Goal: Task Accomplishment & Management: Complete application form

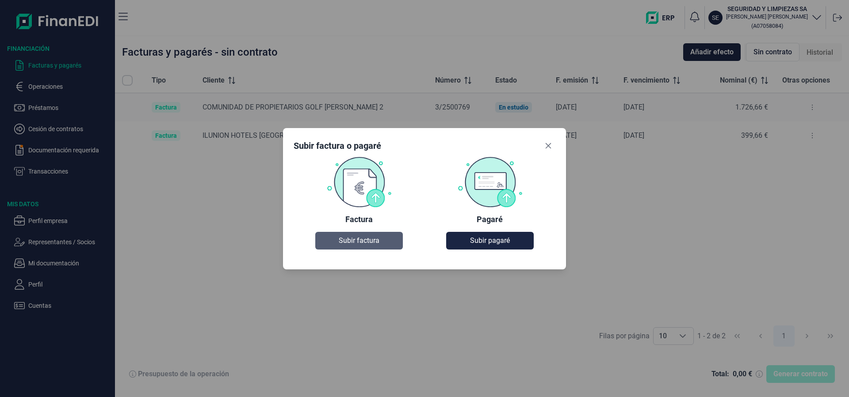
click at [368, 236] on span "Subir factura" at bounding box center [359, 241] width 41 height 11
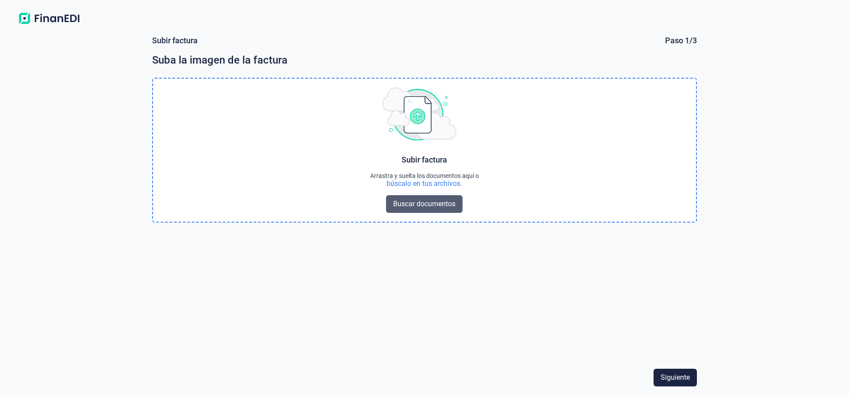
click at [422, 201] on span "Buscar documentos" at bounding box center [424, 204] width 62 height 11
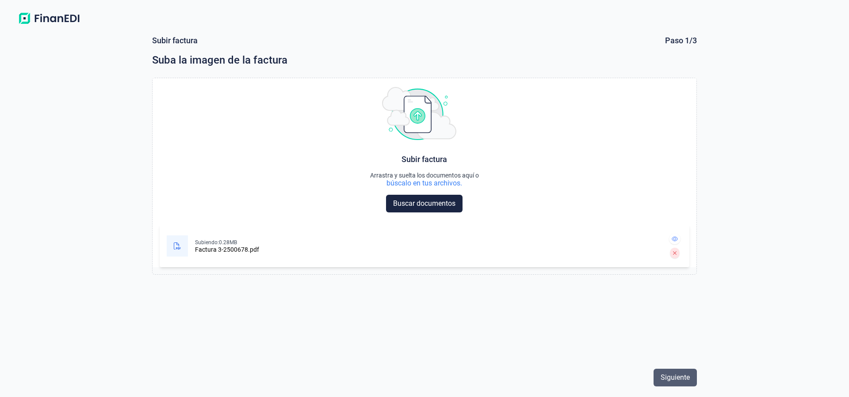
click at [674, 374] on span "Siguiente" at bounding box center [674, 378] width 29 height 11
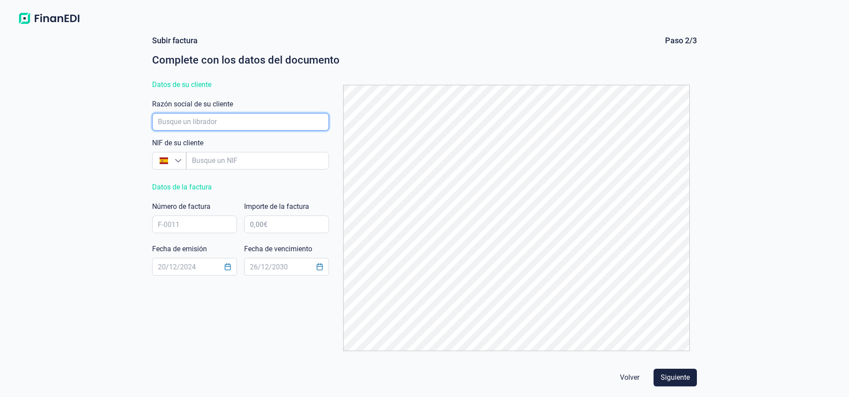
click at [225, 122] on input "empresaAutocomplete" at bounding box center [240, 122] width 177 height 18
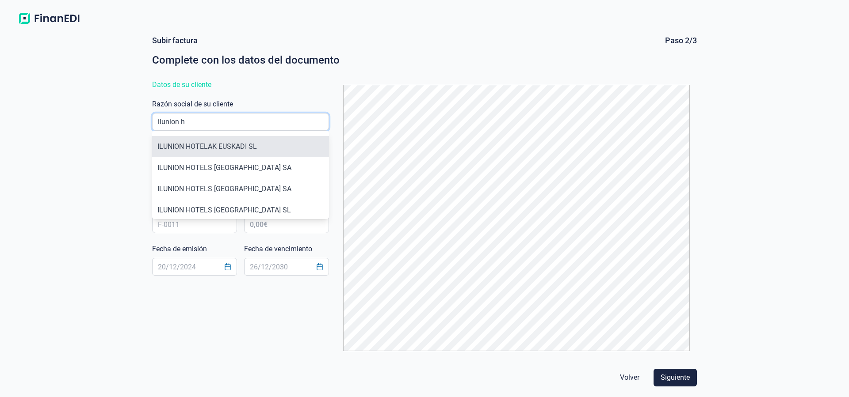
scroll to position [49, 0]
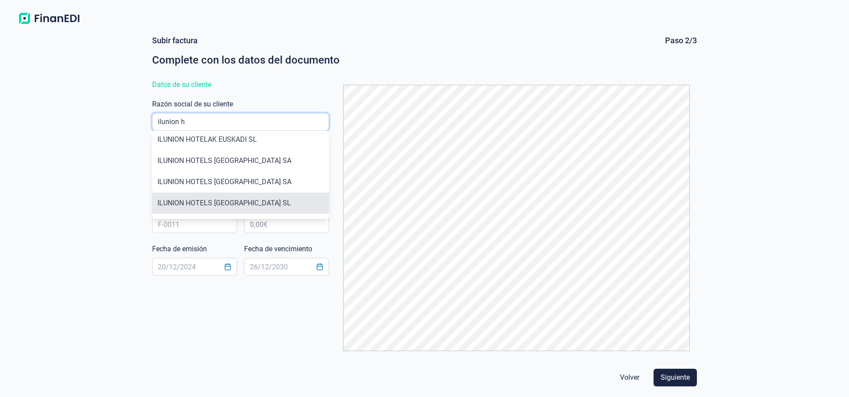
type input "ilunion h"
click at [227, 203] on li "ILUNION HOTELS [GEOGRAPHIC_DATA] SL" at bounding box center [240, 203] width 177 height 21
type input "B02979128"
type input "ILUNION HOTELS [GEOGRAPHIC_DATA] SL"
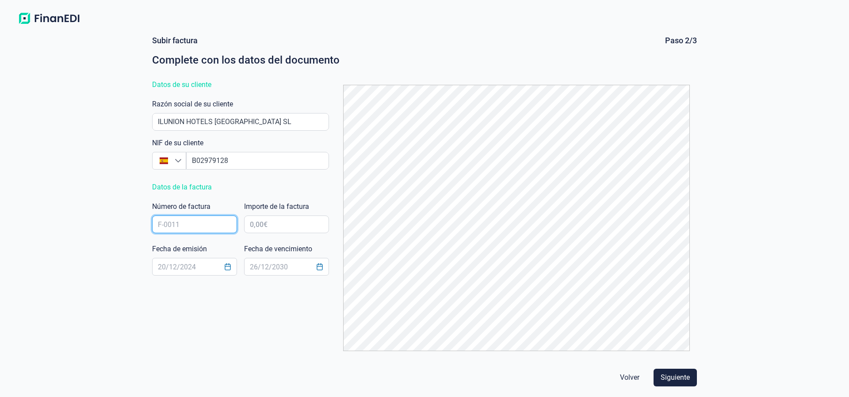
click at [193, 221] on input "text" at bounding box center [194, 225] width 85 height 18
type input "3/2500678"
click at [289, 218] on input "text" at bounding box center [286, 225] width 85 height 18
type input "998,86 €"
click at [216, 264] on input "text" at bounding box center [194, 267] width 85 height 18
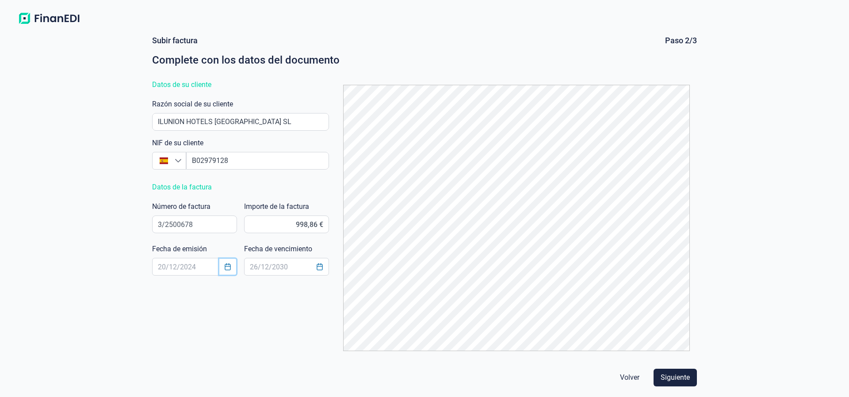
click at [222, 267] on button "Choose Date" at bounding box center [227, 267] width 17 height 16
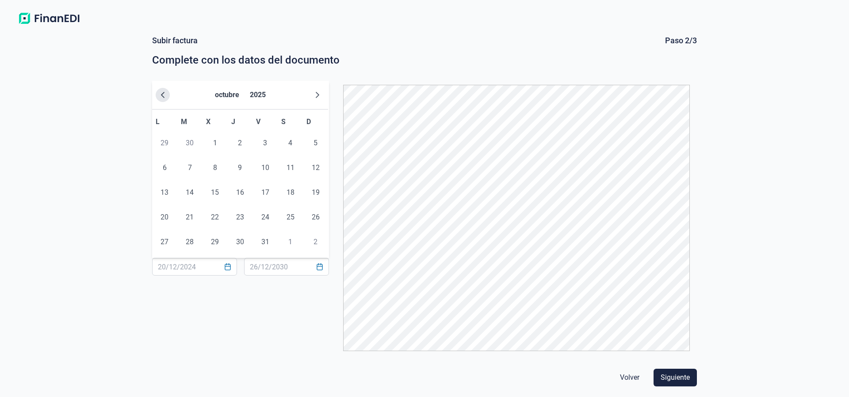
click at [161, 95] on icon "Previous Month" at bounding box center [162, 94] width 7 height 7
click at [162, 91] on button "Previous Month" at bounding box center [163, 95] width 14 height 14
click at [214, 219] on span "23" at bounding box center [215, 218] width 18 height 18
type input "[DATE]"
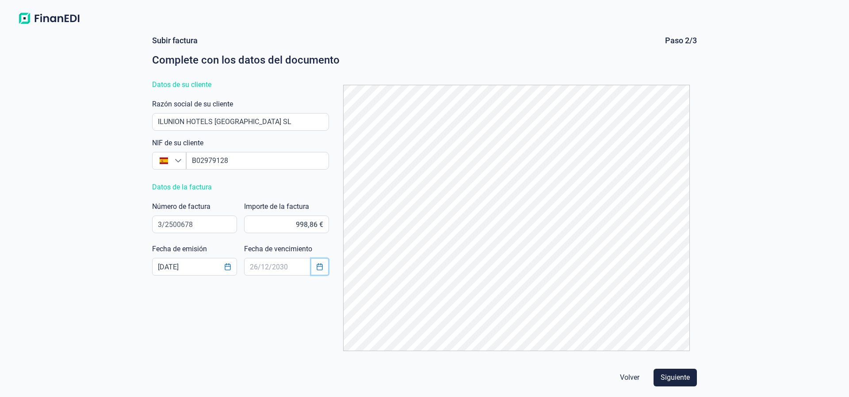
click at [320, 271] on button "Choose Date" at bounding box center [319, 267] width 17 height 16
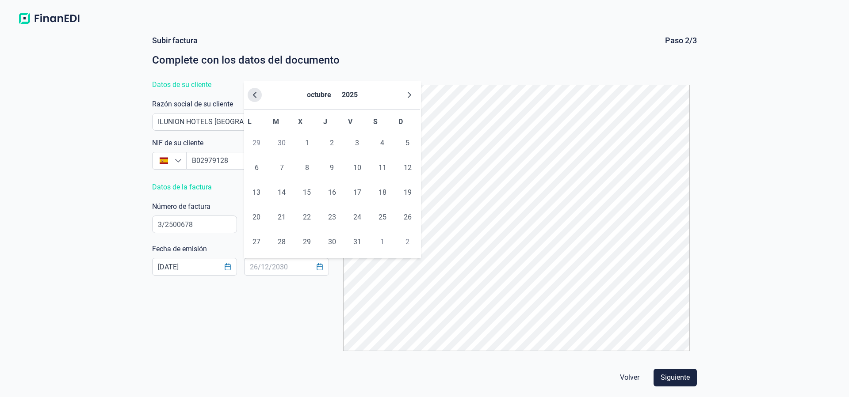
click at [257, 96] on icon "Previous Month" at bounding box center [254, 94] width 7 height 7
click at [411, 194] on span "21" at bounding box center [408, 193] width 18 height 18
type input "[DATE]"
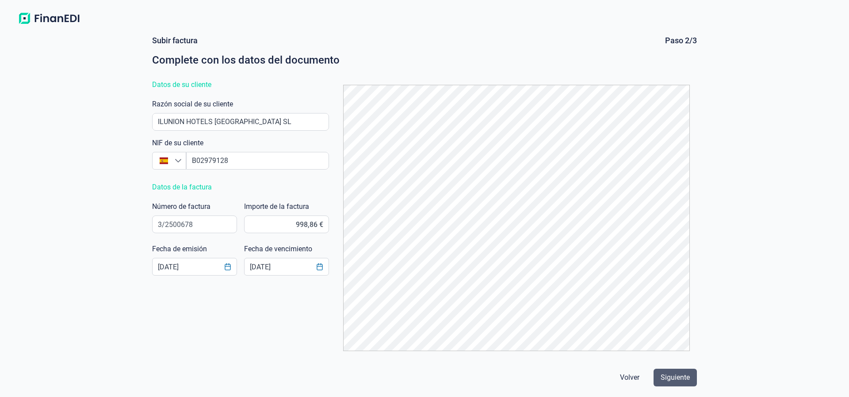
click at [684, 376] on span "Siguiente" at bounding box center [674, 378] width 29 height 11
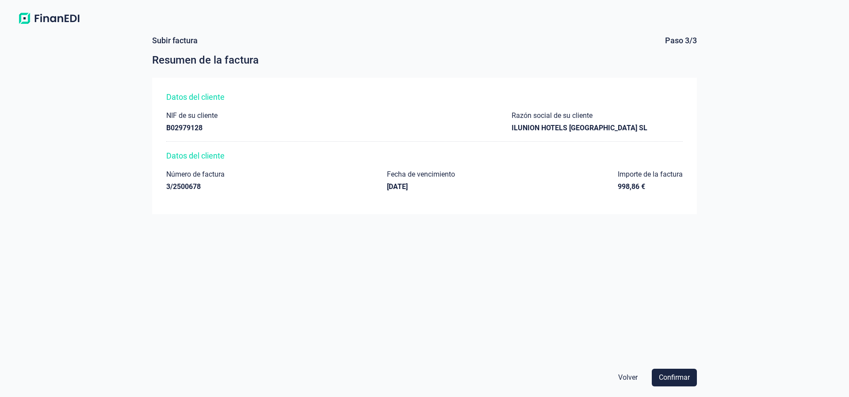
click at [676, 377] on span "Confirmar" at bounding box center [674, 378] width 31 height 11
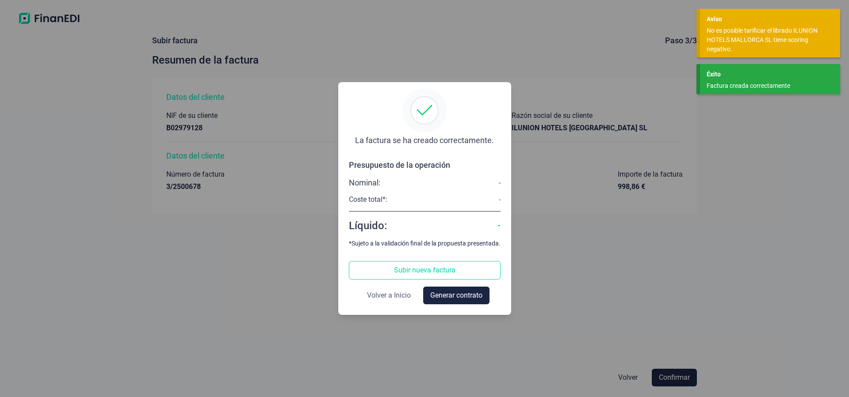
click at [393, 293] on span "Volver a Inicio" at bounding box center [389, 295] width 44 height 11
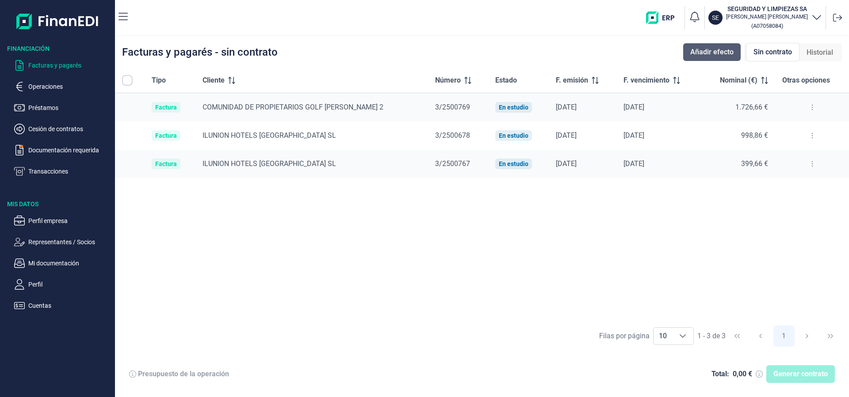
click at [694, 53] on span "Añadir efecto" at bounding box center [711, 52] width 43 height 11
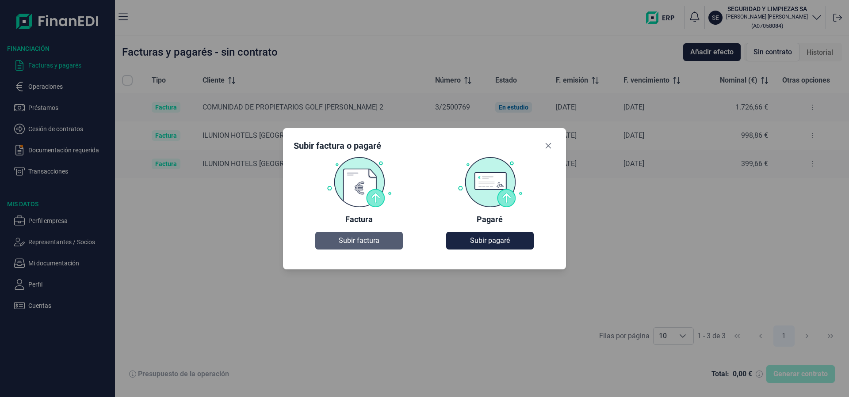
click at [354, 236] on button "Subir factura" at bounding box center [358, 241] width 87 height 18
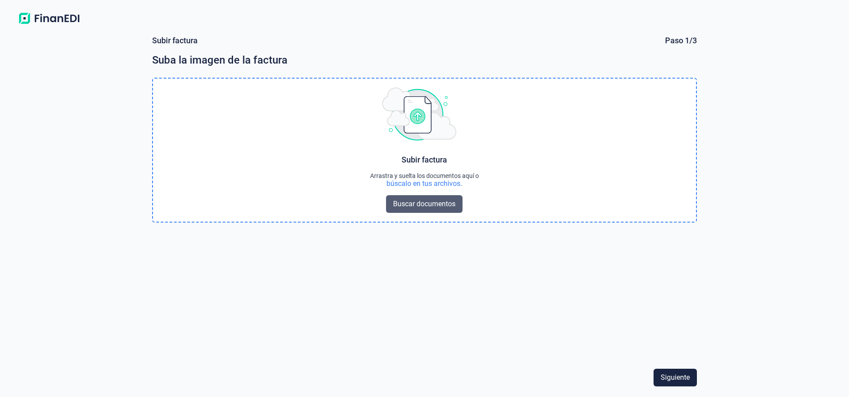
click at [406, 209] on span "Buscar documentos" at bounding box center [424, 204] width 62 height 11
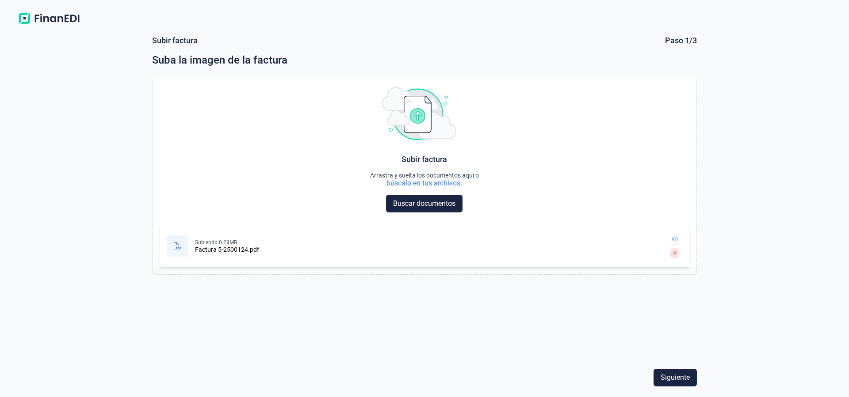
click at [674, 377] on span "Siguiente" at bounding box center [674, 378] width 29 height 11
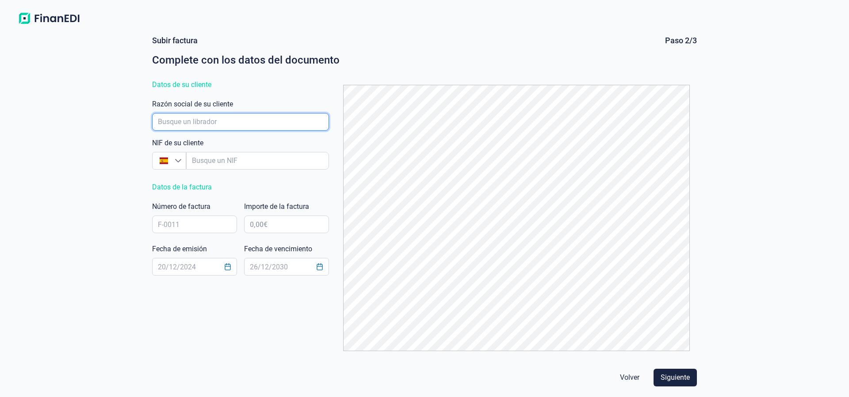
click at [229, 119] on input "empresaAutocomplete" at bounding box center [240, 122] width 177 height 18
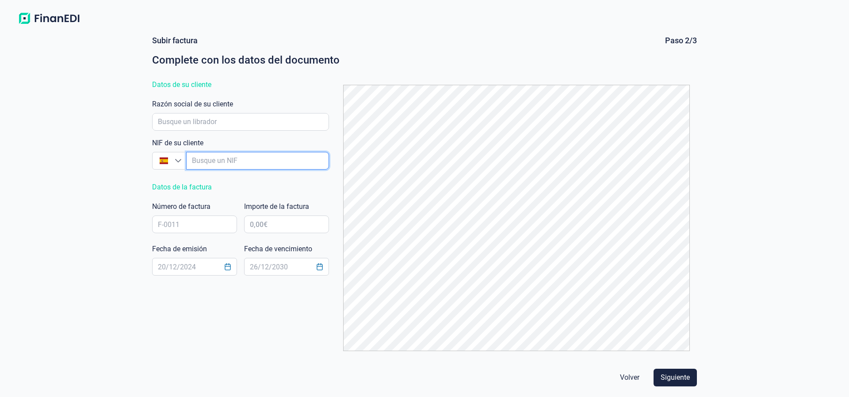
click at [260, 159] on input "empresaAutocomplete" at bounding box center [257, 161] width 143 height 18
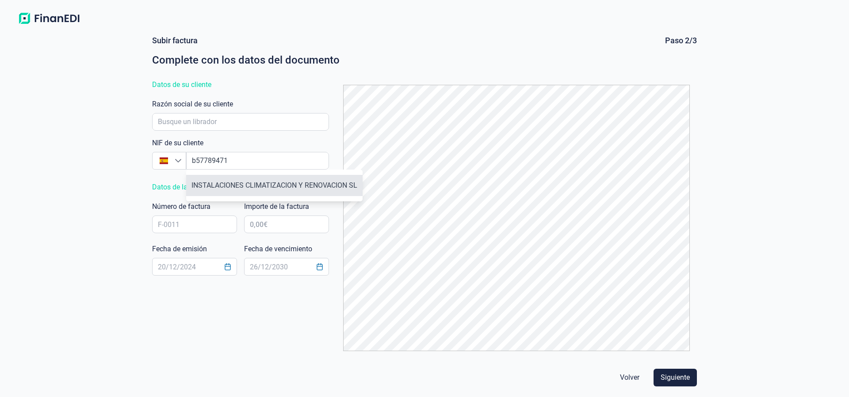
click at [260, 183] on li "INSTALACIONES CLIMATIZACION Y RENOVACION SL" at bounding box center [274, 185] width 176 height 21
type input "B57789471"
type input "INSTALACIONES CLIMATIZACION Y RENOVACION SL"
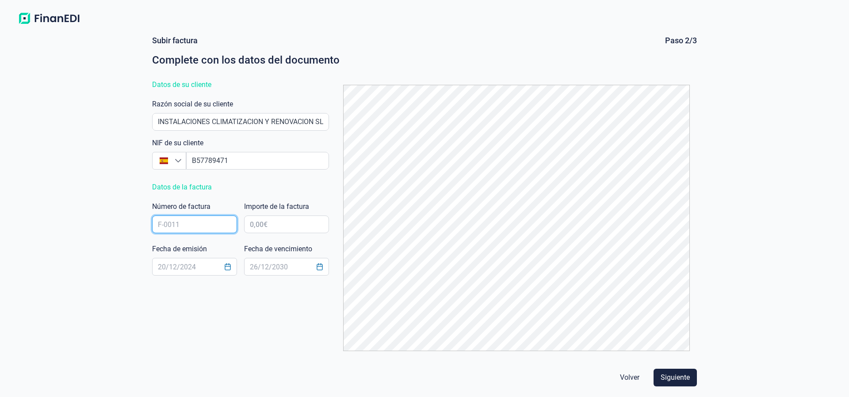
click at [201, 221] on input "text" at bounding box center [194, 225] width 85 height 18
type input "5/2500124"
click at [251, 225] on input "text" at bounding box center [286, 225] width 85 height 18
type input "3584,83 €"
click at [222, 263] on button "Choose Date" at bounding box center [227, 267] width 17 height 16
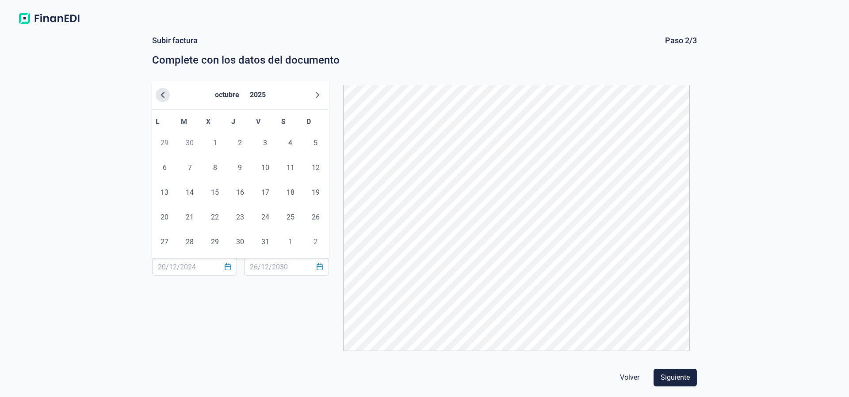
click at [160, 92] on icon "Previous Month" at bounding box center [162, 94] width 7 height 7
click at [243, 167] on span "7" at bounding box center [240, 168] width 18 height 18
type input "[DATE]"
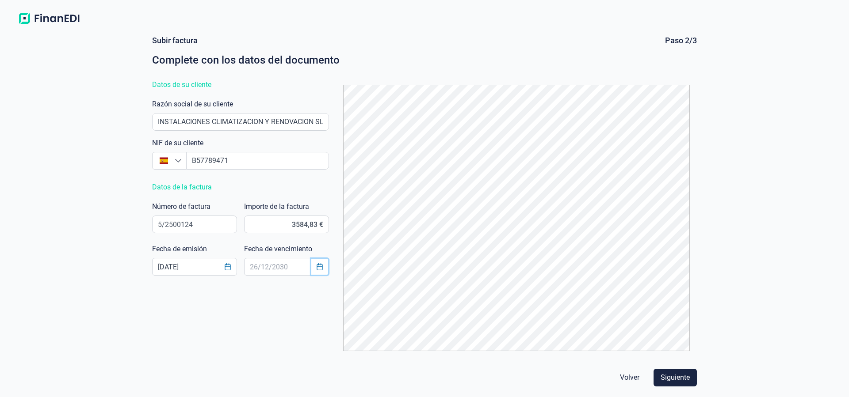
click at [314, 270] on button "Choose Date" at bounding box center [319, 267] width 17 height 16
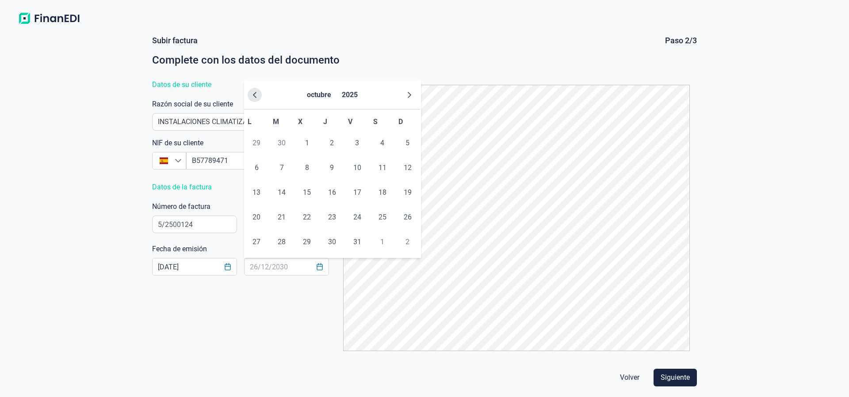
click at [255, 92] on icon "Previous Month" at bounding box center [254, 94] width 7 height 7
click at [381, 145] on span "6" at bounding box center [382, 143] width 18 height 18
type input "[DATE]"
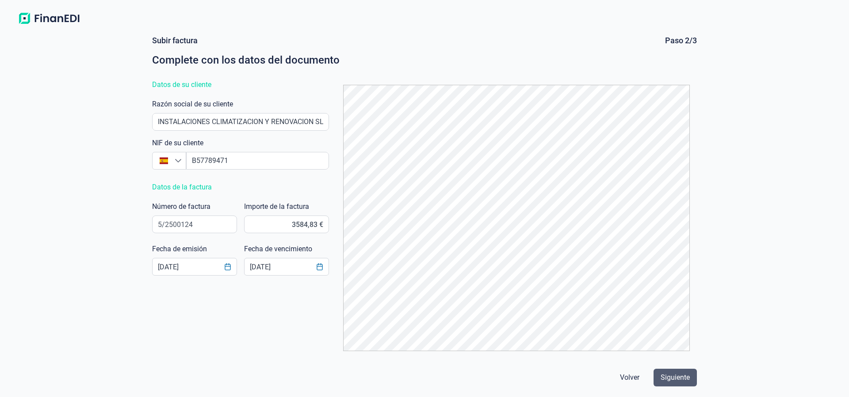
click at [669, 379] on span "Siguiente" at bounding box center [674, 378] width 29 height 11
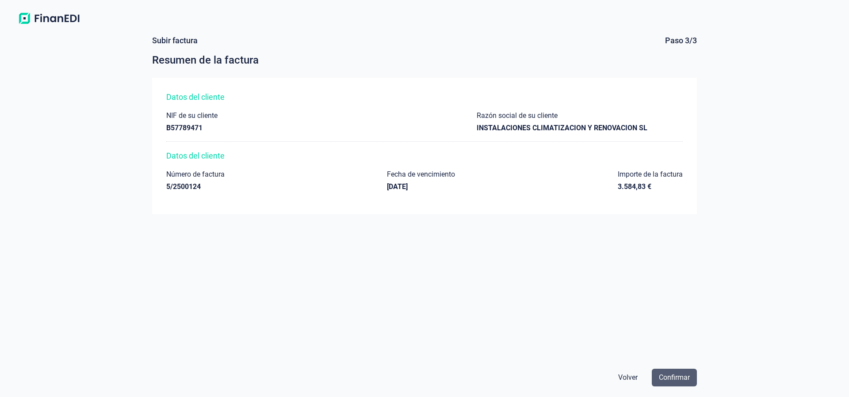
click at [679, 377] on span "Confirmar" at bounding box center [674, 378] width 31 height 11
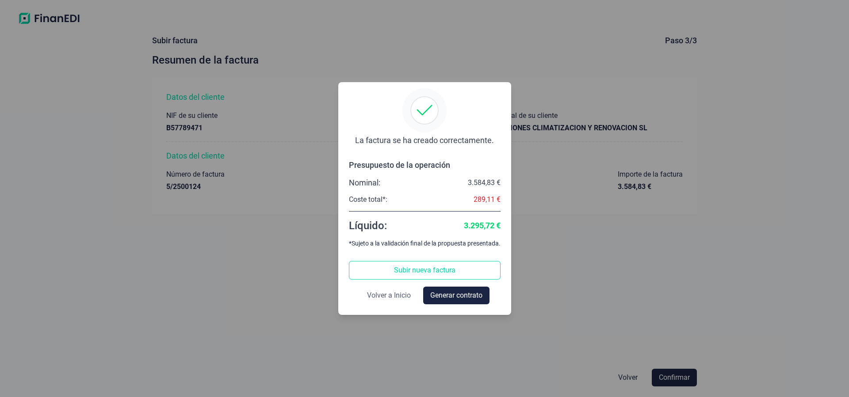
click at [400, 297] on span "Volver a Inicio" at bounding box center [389, 295] width 44 height 11
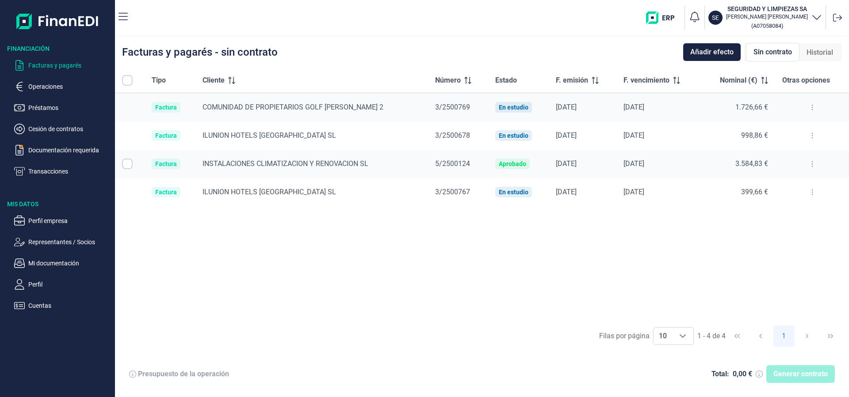
checkbox input "true"
click at [809, 163] on button at bounding box center [812, 164] width 16 height 14
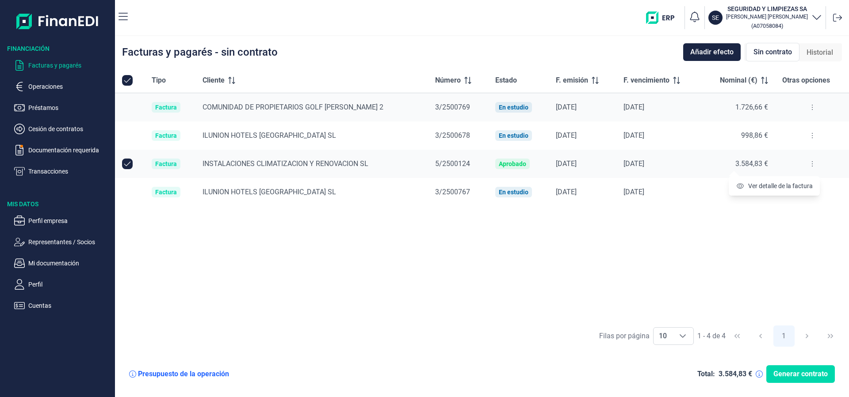
click at [632, 255] on div "Tipo Cliente Número Estado F. emisión F. vencimiento Nominal (€) Otras opciones…" at bounding box center [482, 194] width 734 height 253
click at [435, 163] on span "5/2500124" at bounding box center [452, 164] width 35 height 8
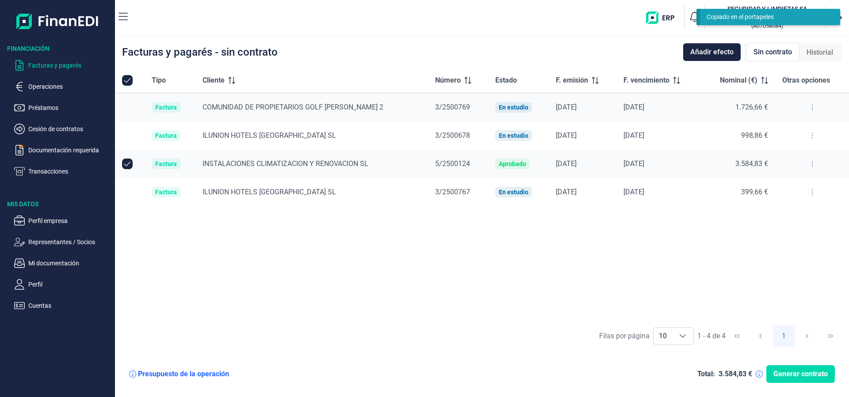
click at [127, 162] on input "Row Unselected null" at bounding box center [127, 164] width 11 height 11
checkbox input "false"
click at [128, 134] on td at bounding box center [130, 136] width 30 height 28
click at [126, 105] on td at bounding box center [130, 107] width 30 height 29
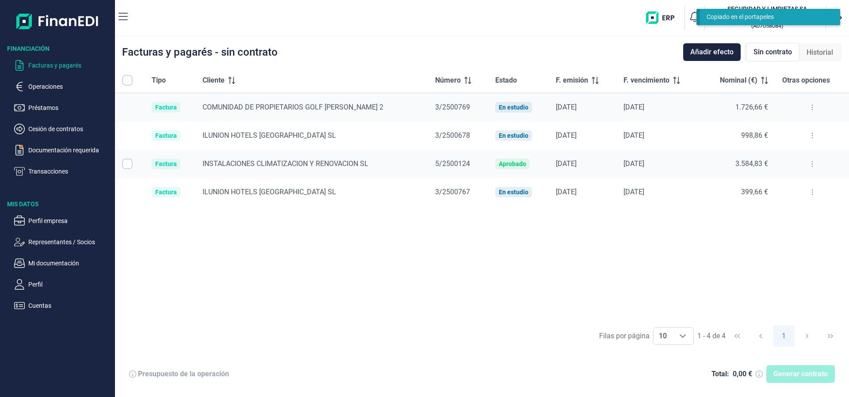
click at [133, 192] on td at bounding box center [130, 192] width 30 height 28
